Goal: Transaction & Acquisition: Purchase product/service

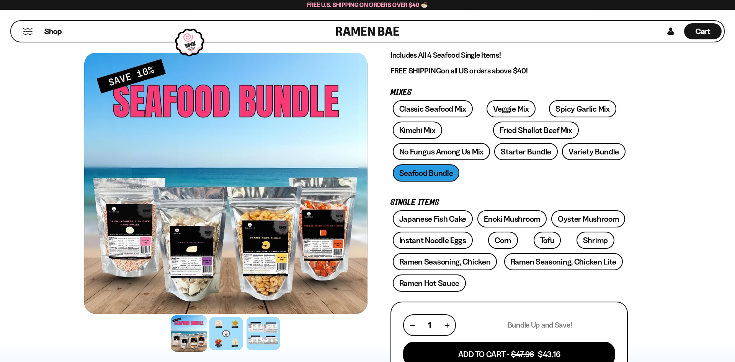
scroll to position [78, 0]
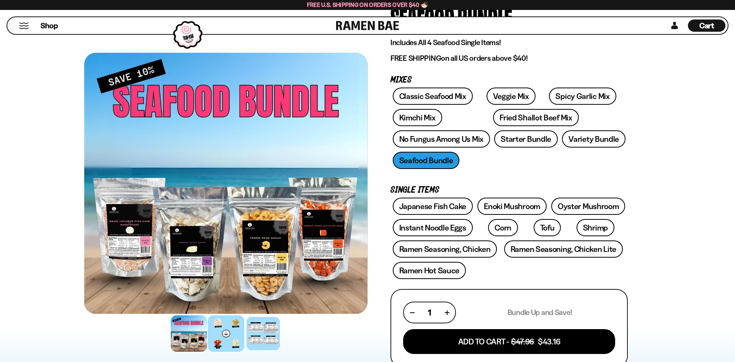
click at [229, 331] on div at bounding box center [226, 334] width 36 height 36
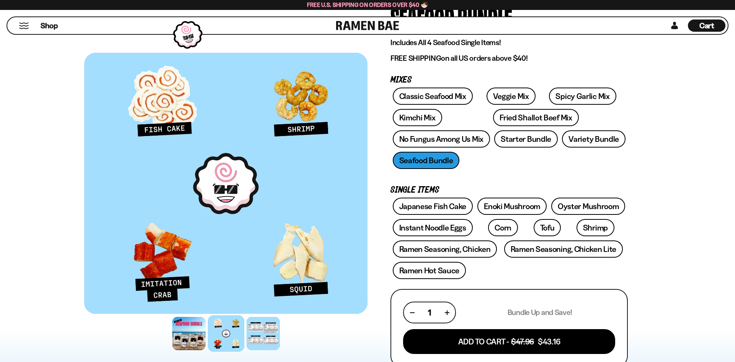
click at [229, 340] on div at bounding box center [226, 334] width 36 height 36
drag, startPoint x: 224, startPoint y: 333, endPoint x: 209, endPoint y: 333, distance: 14.5
click at [222, 333] on div at bounding box center [226, 334] width 36 height 36
click at [193, 332] on div at bounding box center [189, 334] width 36 height 36
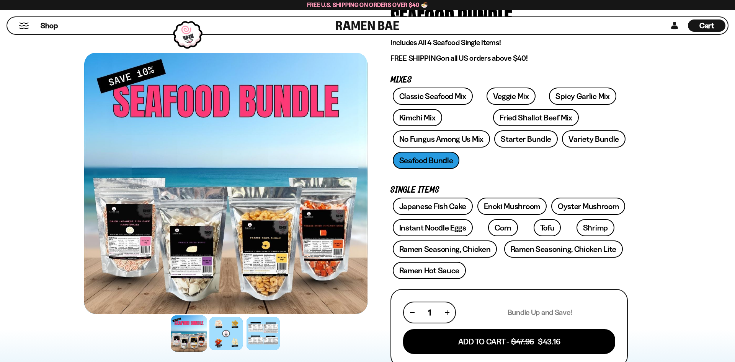
click at [437, 160] on div "Classic Seafood Mix Veggie Mix Spicy Garlic Mix Kimchi Mix Fried Shallot Beef M…" at bounding box center [508, 131] width 237 height 86
click at [445, 139] on link "No Fungus Among Us Mix" at bounding box center [441, 139] width 97 height 17
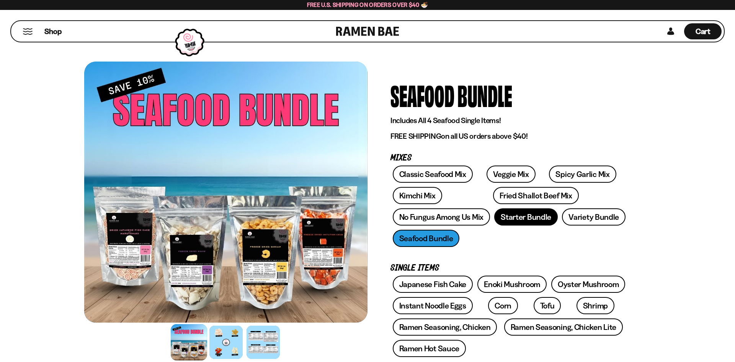
click at [531, 221] on link "Starter Bundle" at bounding box center [526, 217] width 64 height 17
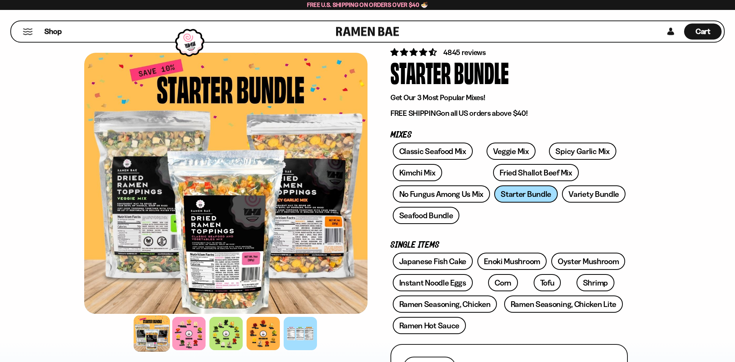
scroll to position [39, 0]
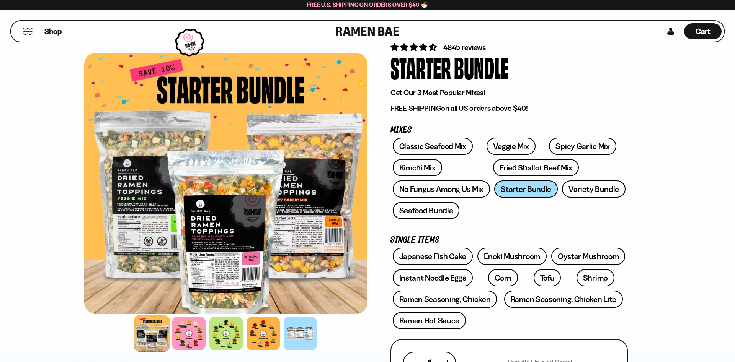
click at [199, 252] on div at bounding box center [225, 183] width 283 height 261
click at [136, 216] on div at bounding box center [225, 183] width 283 height 261
click at [212, 245] on div at bounding box center [225, 183] width 283 height 261
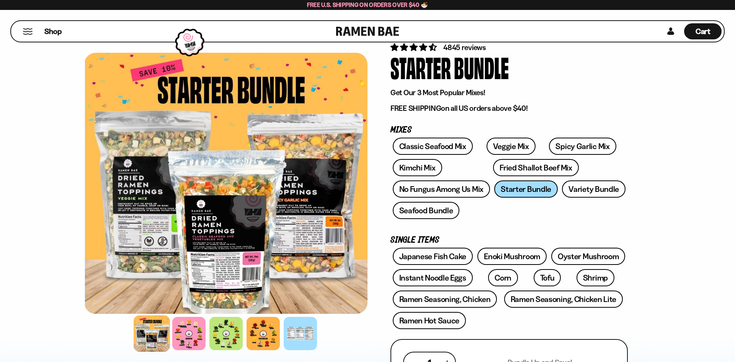
click at [283, 203] on div at bounding box center [226, 183] width 283 height 261
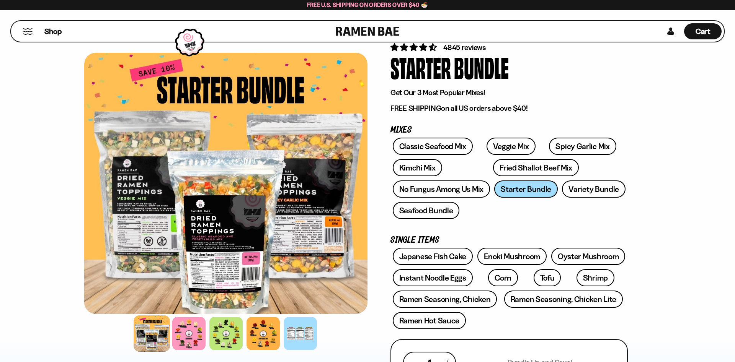
click at [303, 233] on div at bounding box center [225, 183] width 283 height 261
click at [311, 236] on div at bounding box center [225, 183] width 283 height 261
click at [313, 234] on div at bounding box center [225, 183] width 283 height 261
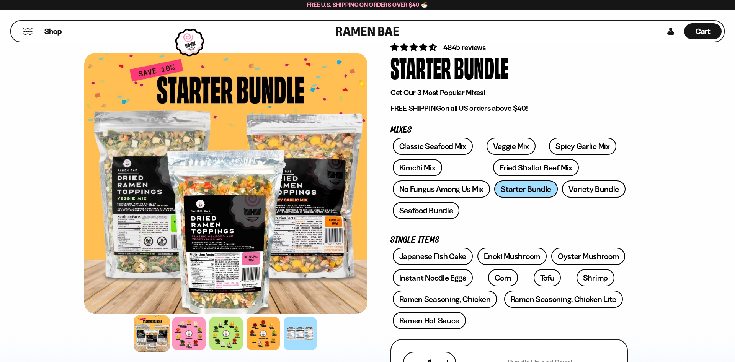
click at [313, 234] on div at bounding box center [225, 183] width 283 height 261
click at [313, 232] on div at bounding box center [225, 183] width 283 height 261
click at [313, 231] on div at bounding box center [225, 183] width 283 height 261
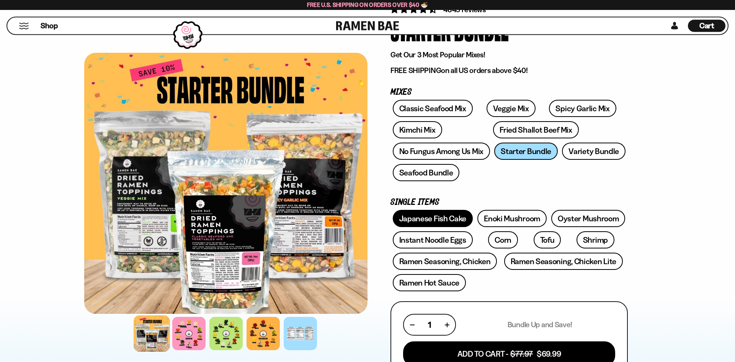
scroll to position [78, 0]
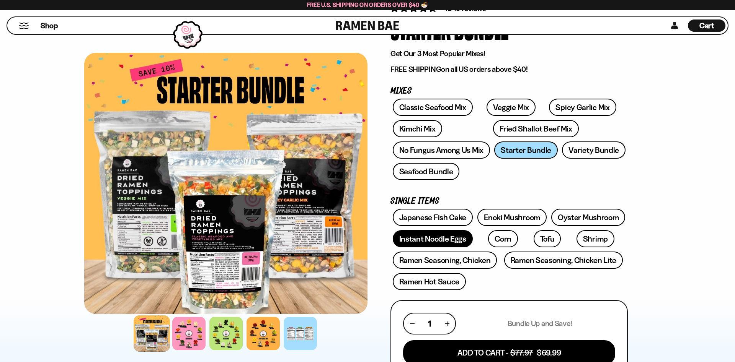
click at [461, 243] on link "Instant Noodle Eggs" at bounding box center [433, 238] width 80 height 17
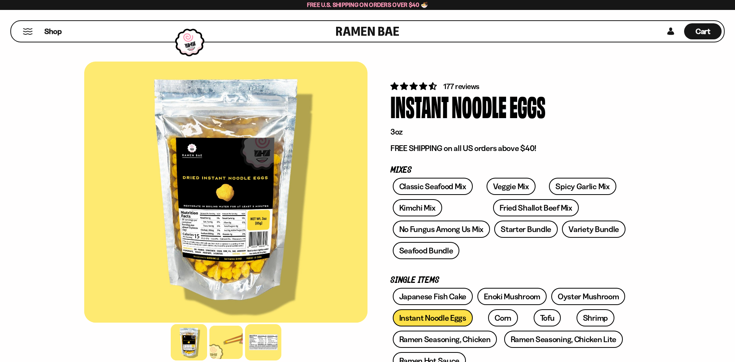
click at [268, 340] on div at bounding box center [263, 343] width 36 height 36
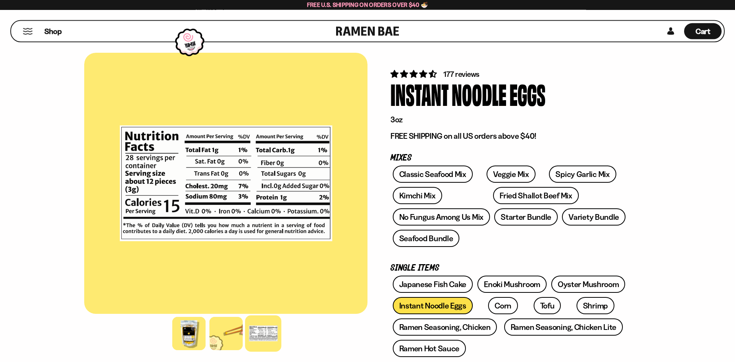
scroll to position [39, 0]
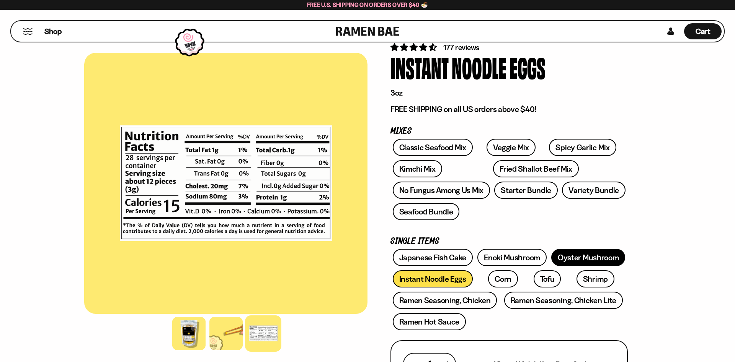
click at [588, 256] on link "Oyster Mushroom" at bounding box center [588, 257] width 74 height 17
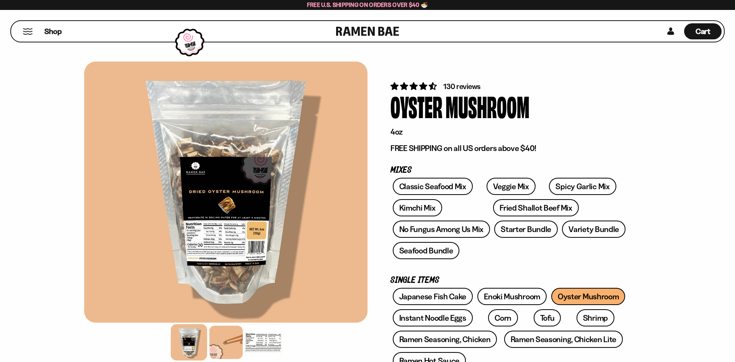
click at [267, 345] on div at bounding box center [263, 343] width 36 height 36
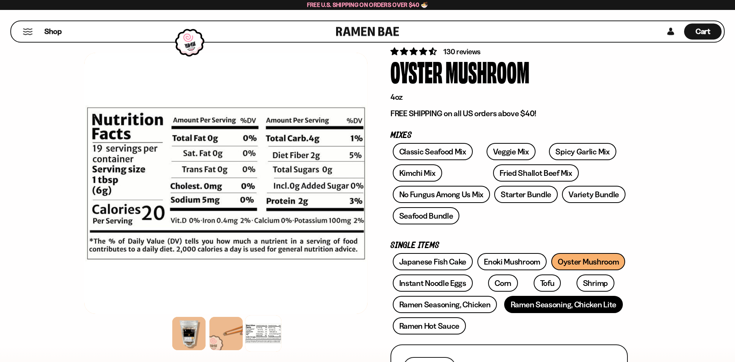
scroll to position [39, 0]
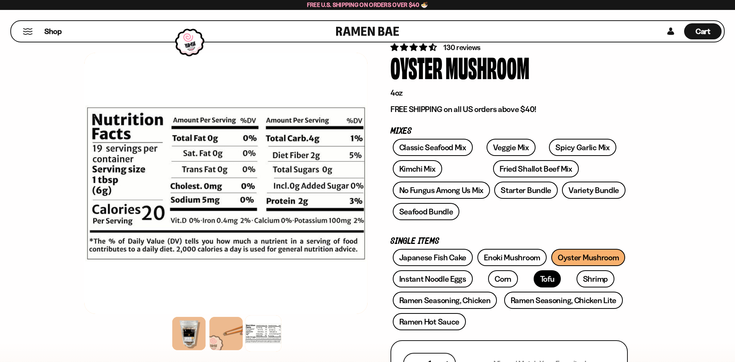
click at [534, 283] on link "Tofu" at bounding box center [548, 279] width 28 height 17
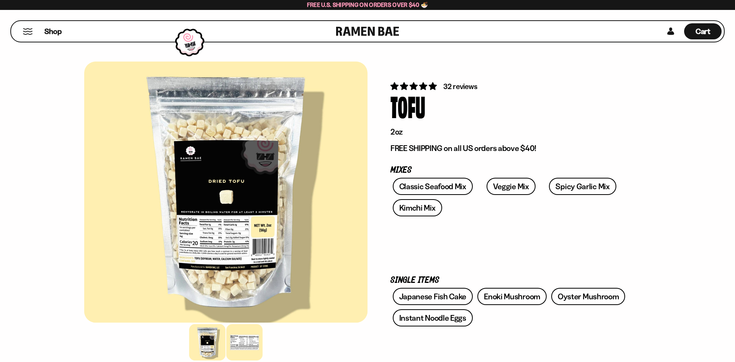
click at [256, 341] on div at bounding box center [244, 343] width 36 height 36
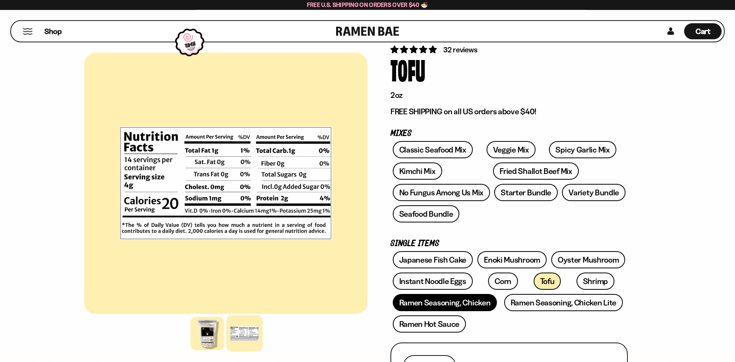
scroll to position [39, 0]
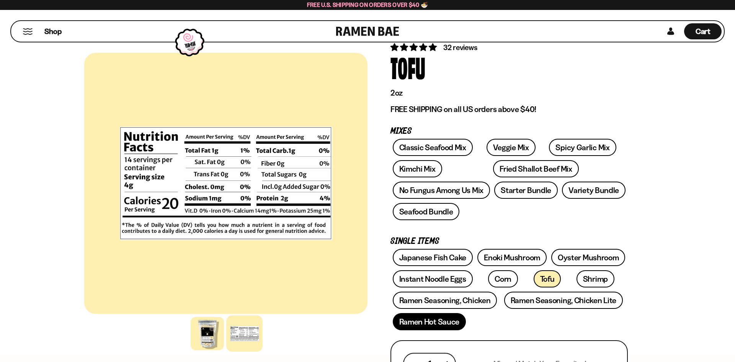
click at [449, 327] on link "Ramen Hot Sauce" at bounding box center [429, 321] width 73 height 17
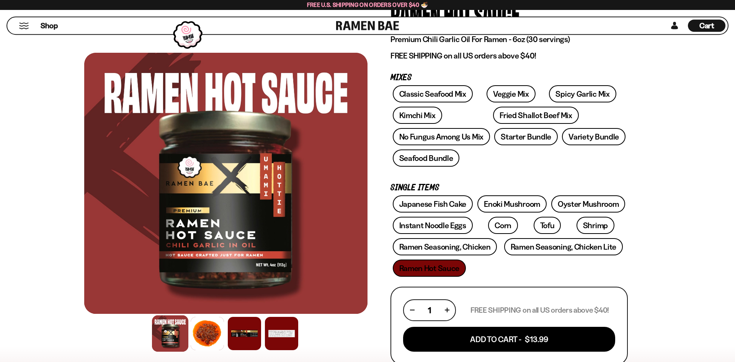
scroll to position [117, 0]
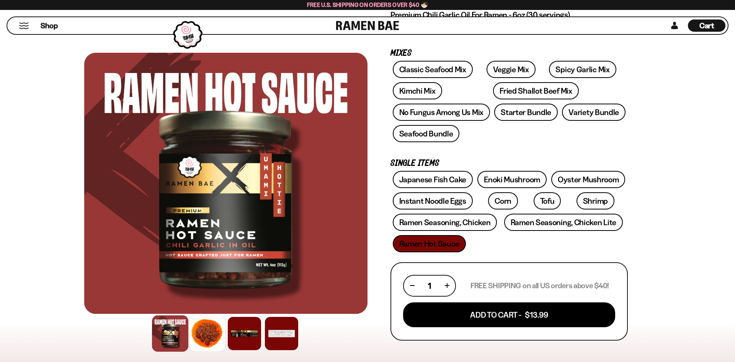
click at [211, 333] on div at bounding box center [207, 334] width 36 height 36
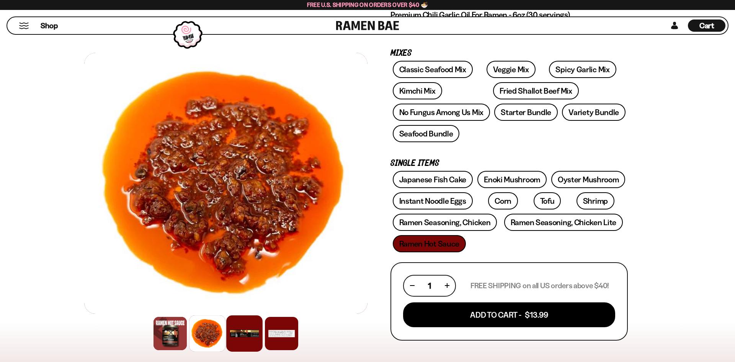
click at [243, 331] on div at bounding box center [244, 334] width 36 height 36
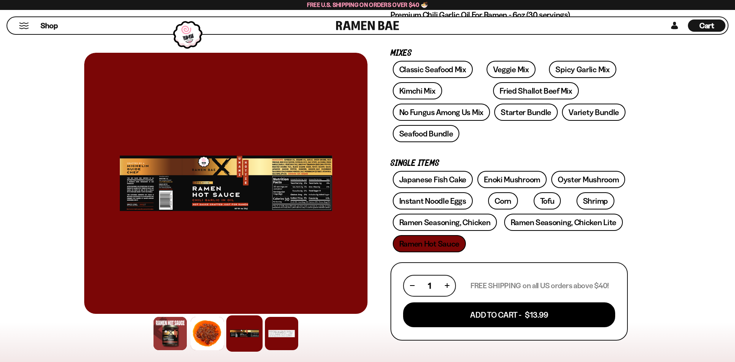
click at [227, 201] on div at bounding box center [225, 183] width 283 height 261
click at [271, 215] on div at bounding box center [225, 183] width 283 height 261
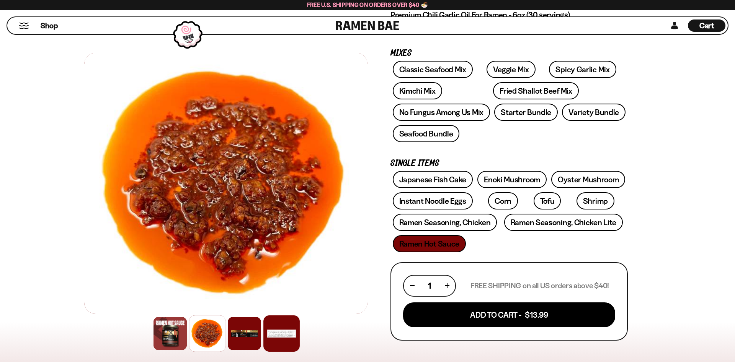
click at [288, 336] on div at bounding box center [281, 334] width 36 height 36
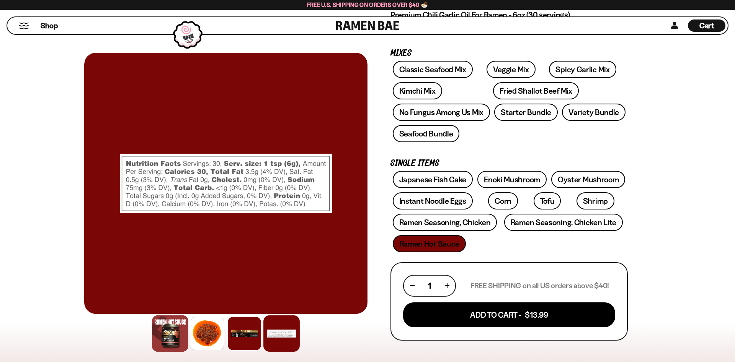
click at [181, 334] on div at bounding box center [170, 334] width 36 height 36
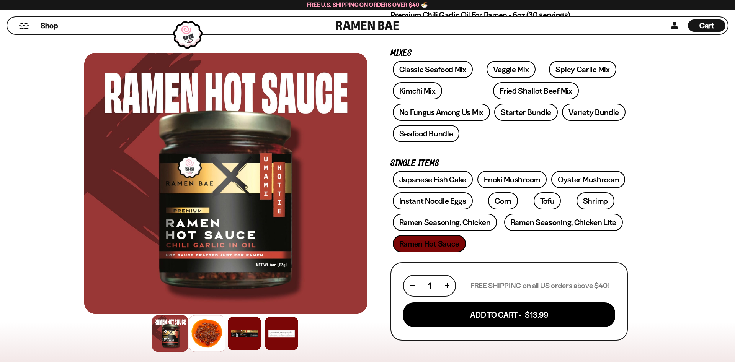
click at [202, 330] on div at bounding box center [207, 334] width 36 height 36
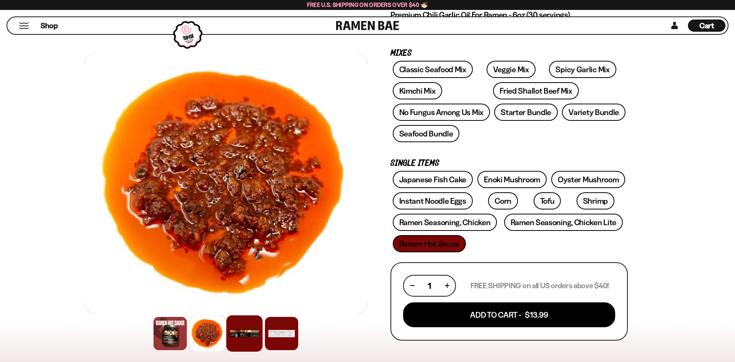
click at [230, 331] on div at bounding box center [244, 334] width 36 height 36
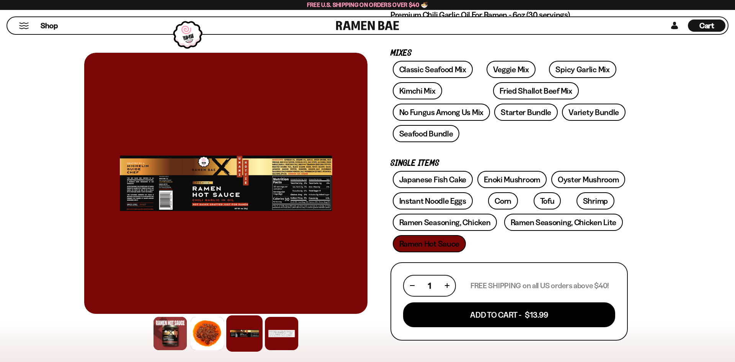
click at [265, 177] on div at bounding box center [225, 183] width 283 height 261
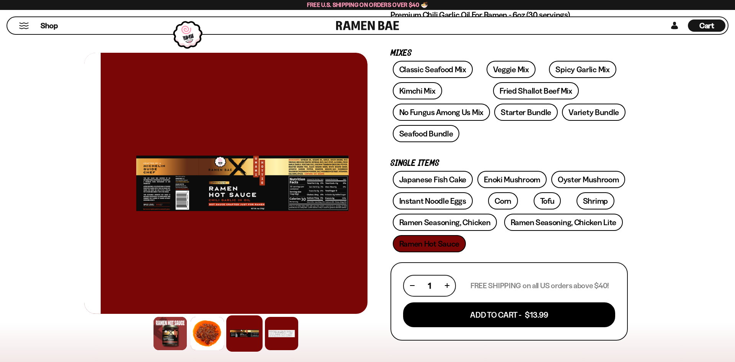
click at [306, 211] on div at bounding box center [242, 183] width 283 height 261
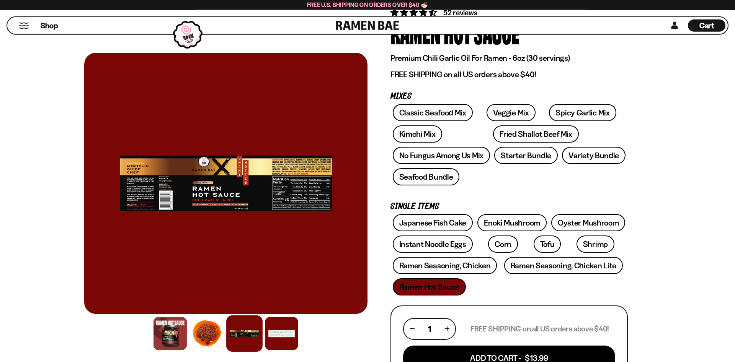
scroll to position [78, 0]
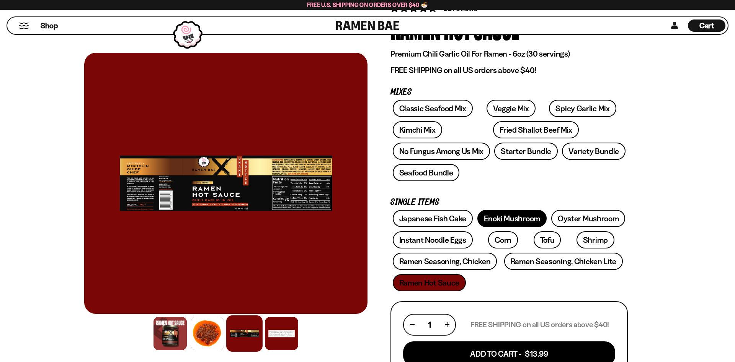
click at [524, 222] on link "Enoki Mushroom" at bounding box center [511, 218] width 69 height 17
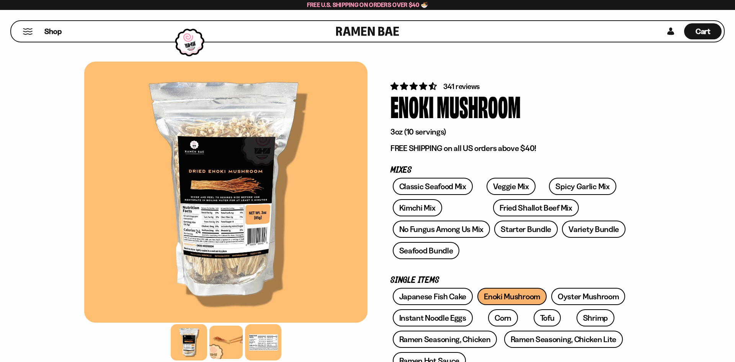
click at [272, 338] on div at bounding box center [263, 343] width 36 height 36
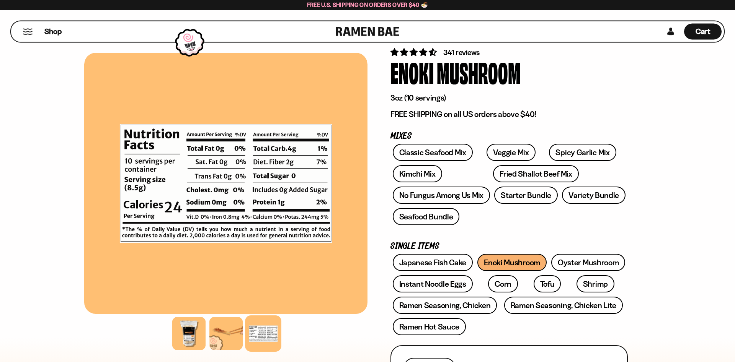
scroll to position [39, 0]
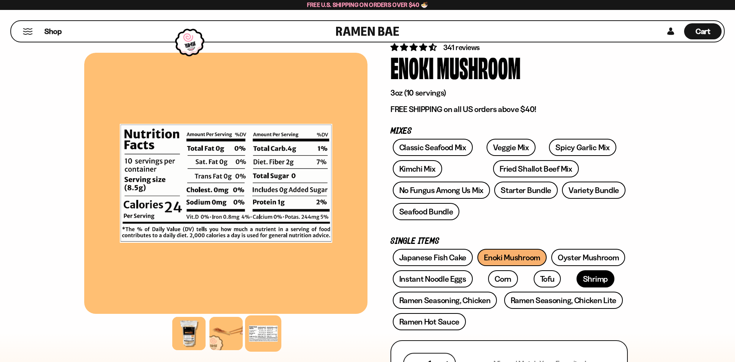
click at [576, 282] on link "Shrimp" at bounding box center [595, 279] width 38 height 17
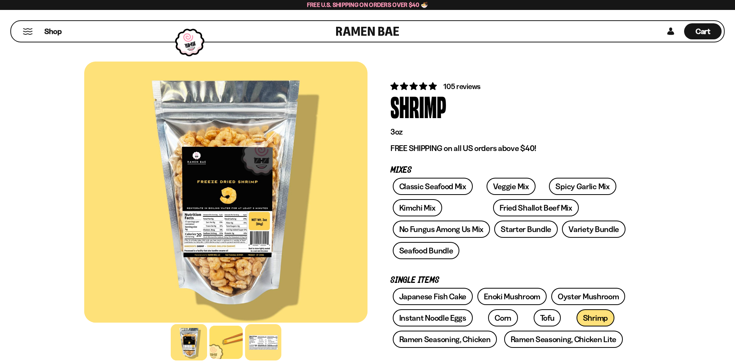
click at [262, 341] on div at bounding box center [263, 343] width 36 height 36
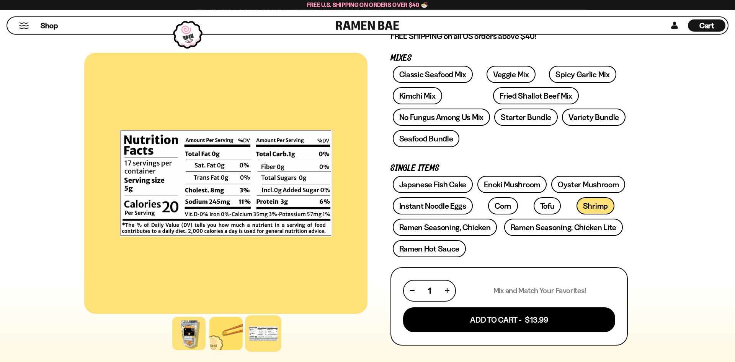
scroll to position [117, 0]
